Goal: Transaction & Acquisition: Download file/media

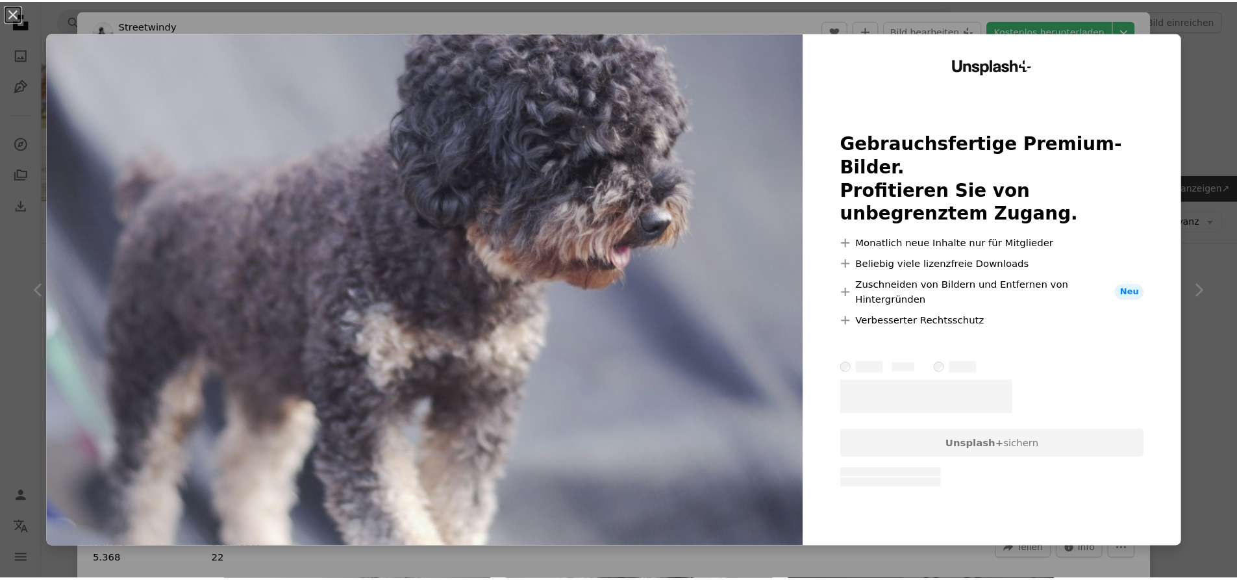
scroll to position [195, 0]
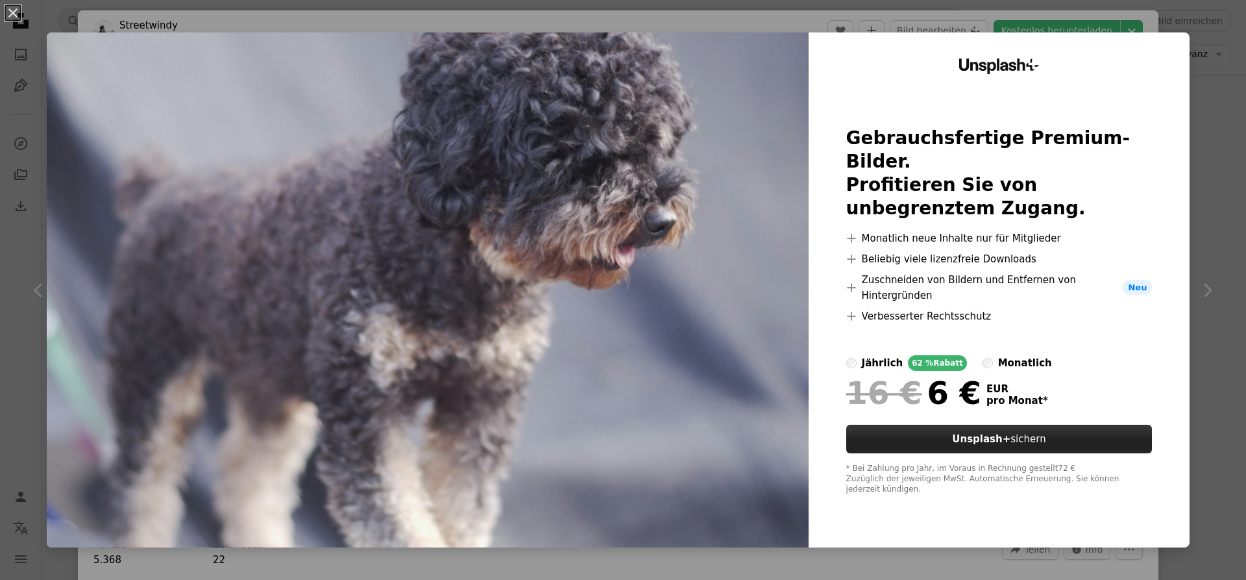
click at [1019, 433] on button "Unsplash+ sichern" at bounding box center [1000, 439] width 306 height 29
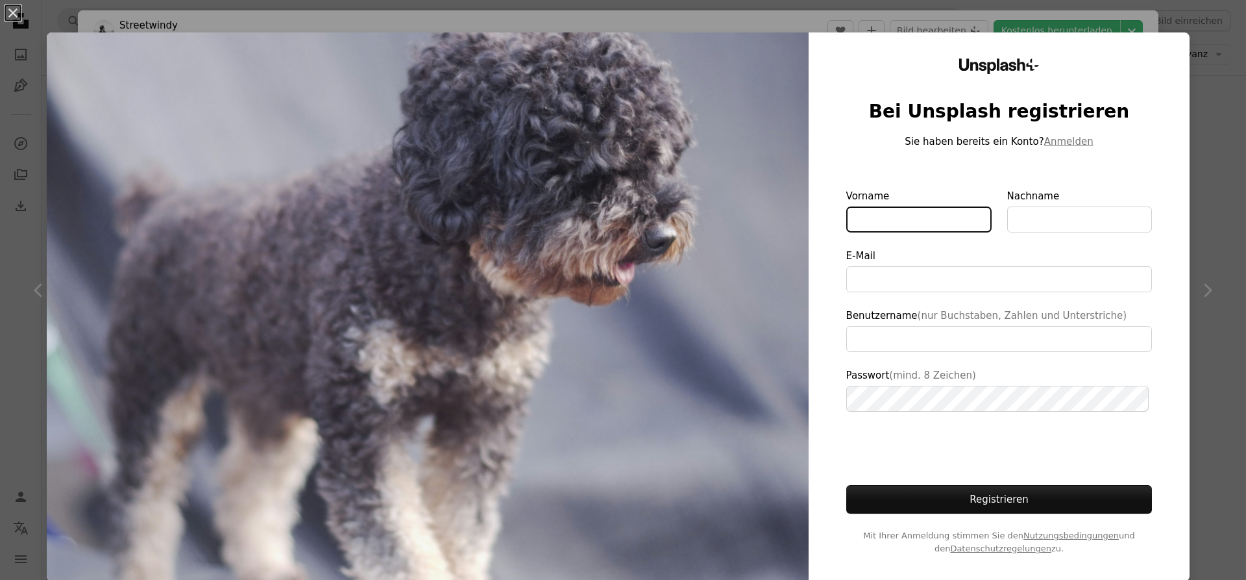
click at [941, 214] on input "Vorname" at bounding box center [919, 219] width 145 height 26
type input "**********"
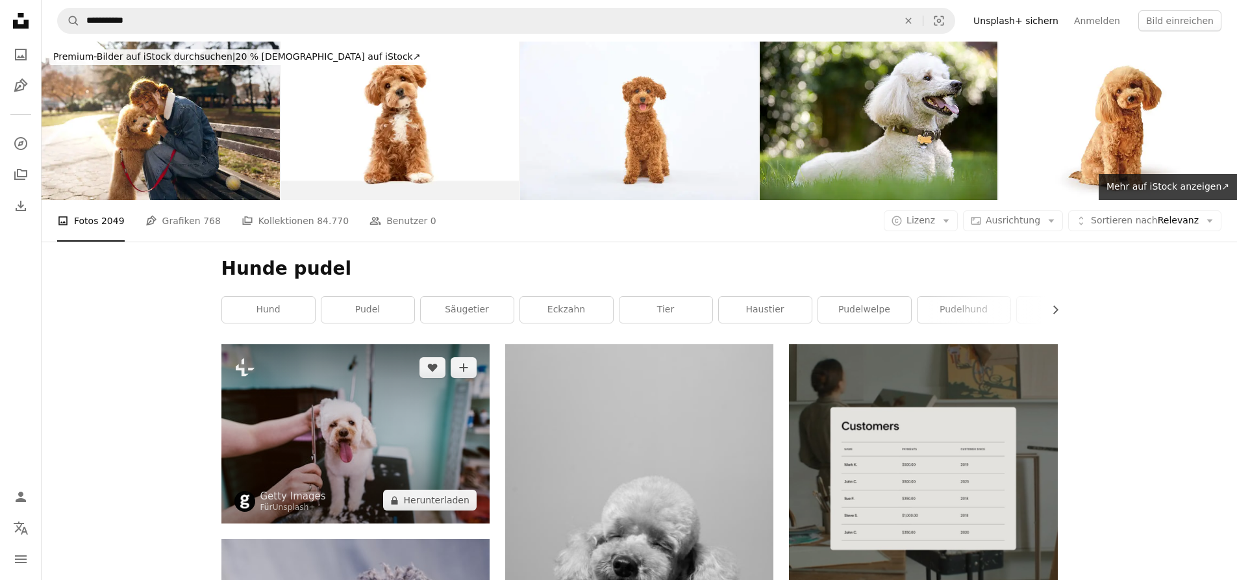
scroll to position [260, 0]
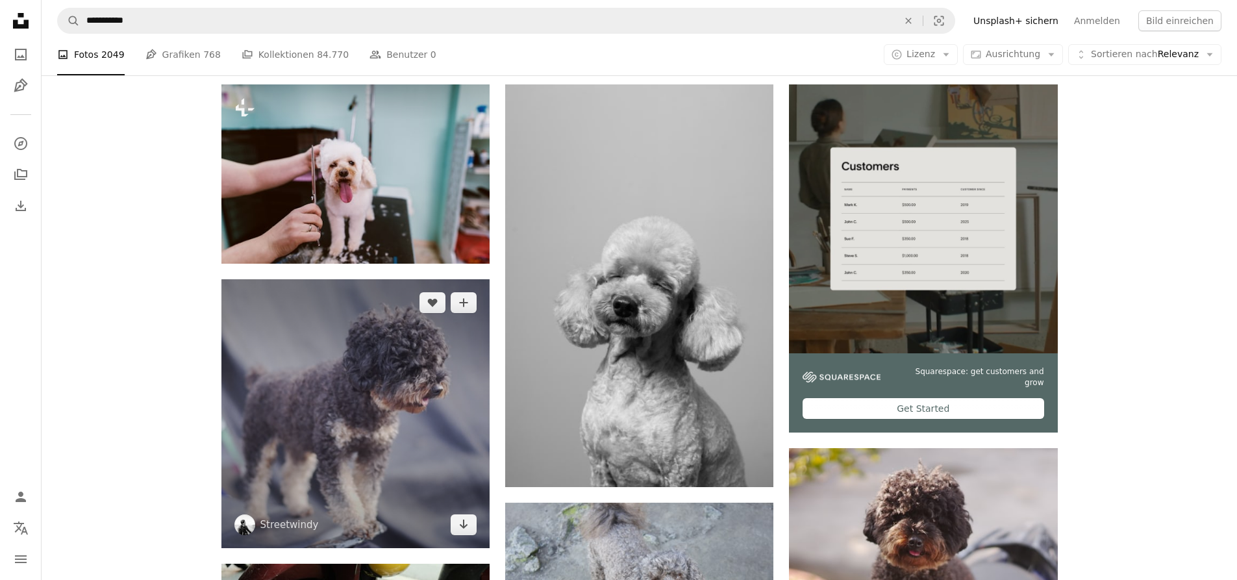
click at [354, 380] on img at bounding box center [355, 413] width 268 height 268
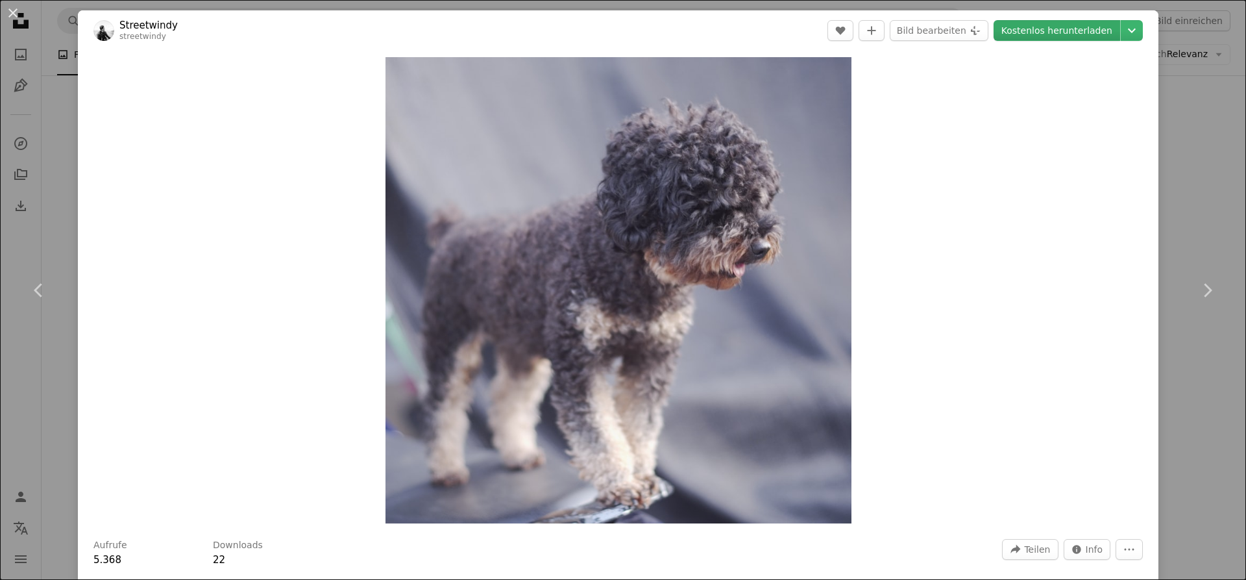
click at [1042, 31] on link "Kostenlos herunterladen" at bounding box center [1057, 30] width 127 height 21
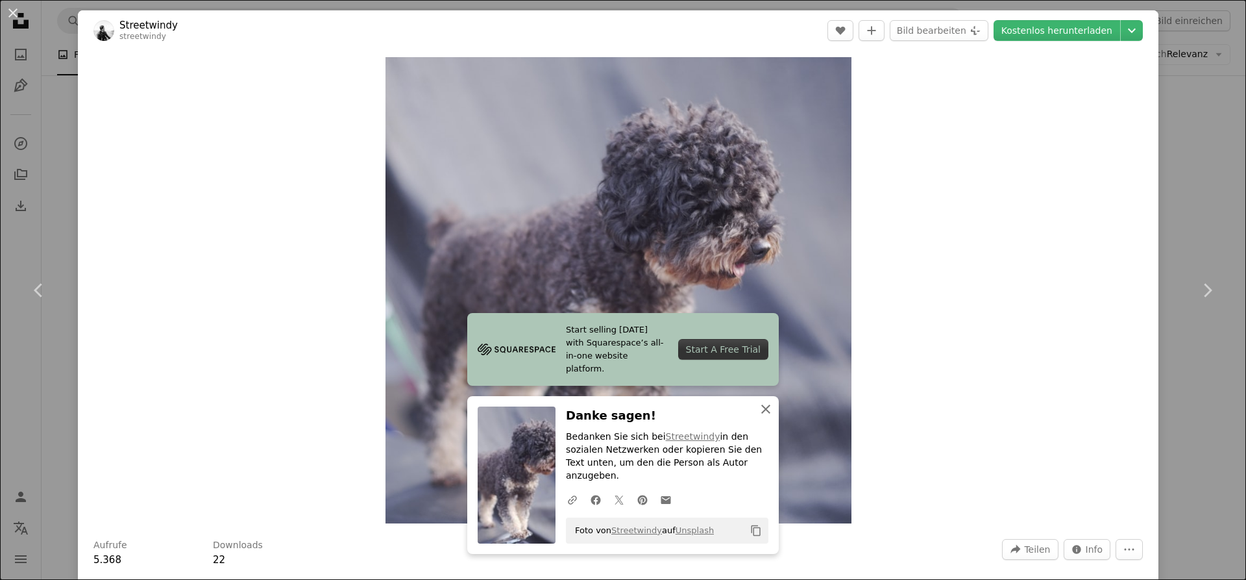
click at [761, 417] on icon "An X shape" at bounding box center [766, 409] width 16 height 16
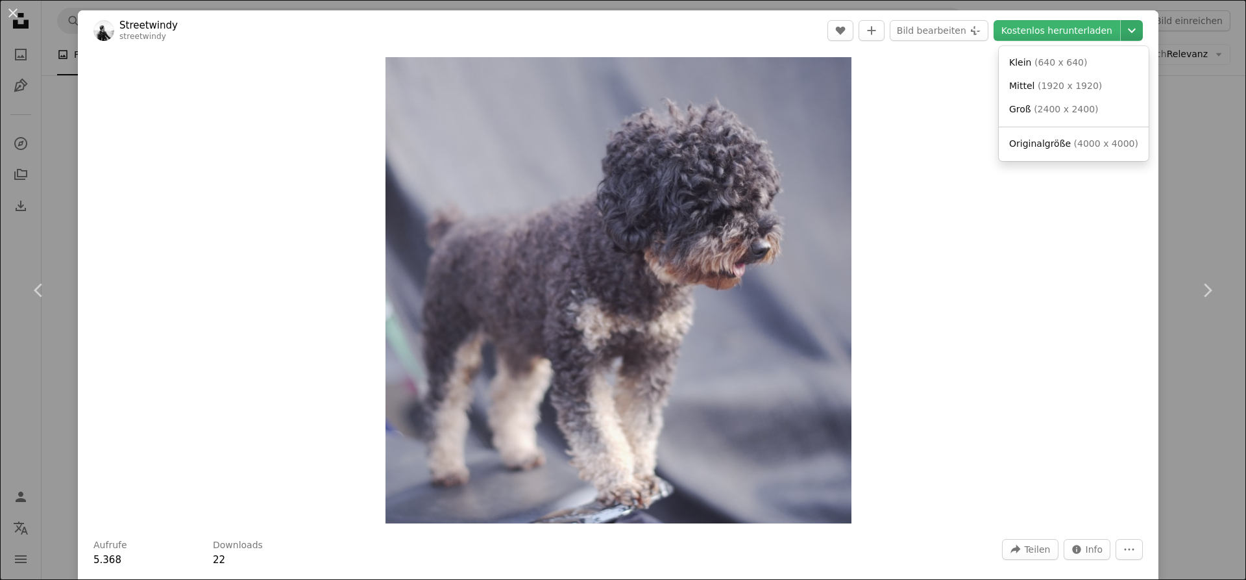
click at [1123, 25] on icon "Chevron down" at bounding box center [1132, 31] width 21 height 16
click at [1125, 29] on icon "Chevron down" at bounding box center [1132, 31] width 21 height 16
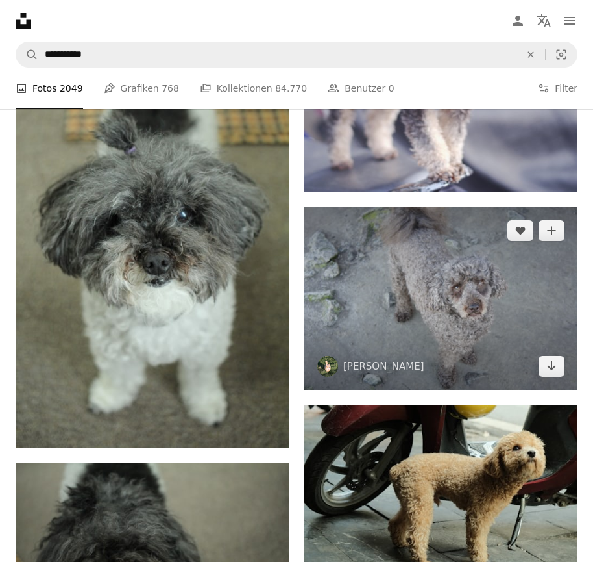
scroll to position [1104, 0]
